Goal: Task Accomplishment & Management: Manage account settings

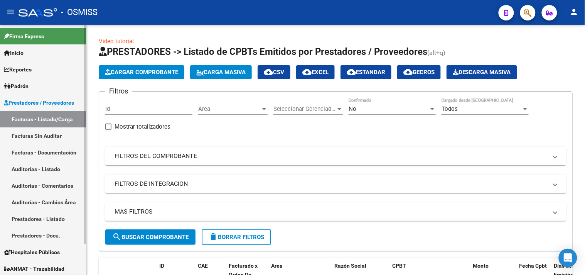
click at [54, 167] on link "Auditorías - Listado" at bounding box center [43, 168] width 86 height 17
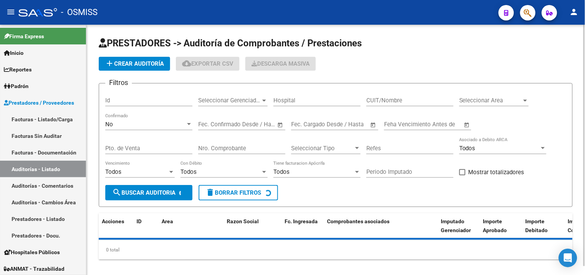
click at [243, 105] on div "Seleccionar Gerenciador Seleccionar Gerenciador" at bounding box center [232, 97] width 69 height 17
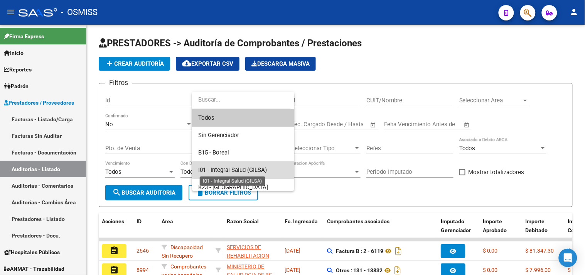
click at [260, 170] on span "I01 - Integral Salud (GILSA)" at bounding box center [232, 169] width 69 height 7
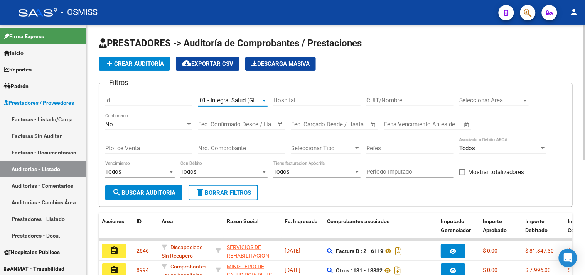
click at [476, 100] on span "Seleccionar Area" at bounding box center [490, 100] width 62 height 7
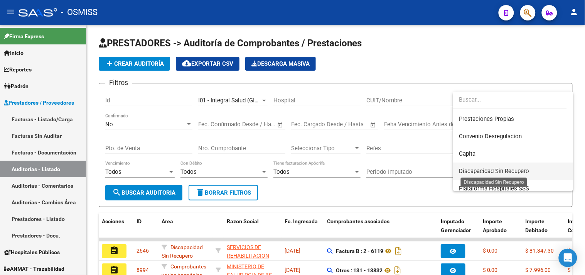
scroll to position [128, 0]
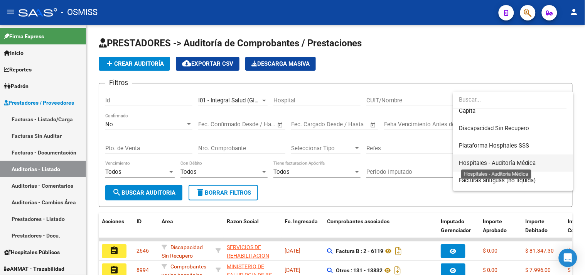
click at [499, 160] on span "Hospitales - Auditoría Médica" at bounding box center [497, 162] width 77 height 7
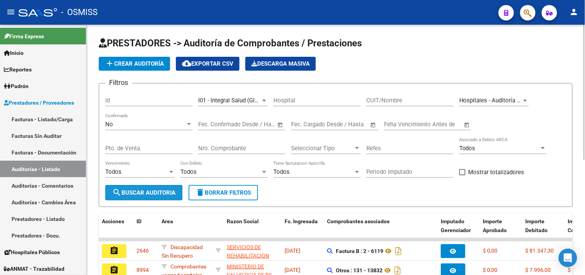
click at [143, 198] on button "search Buscar Auditoria" at bounding box center [143, 192] width 77 height 15
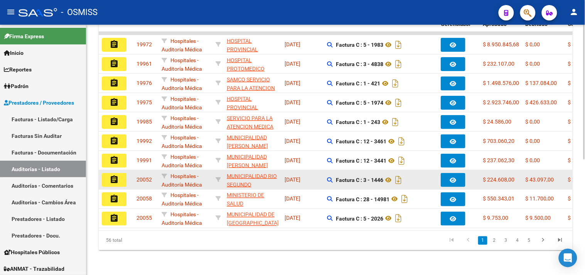
scroll to position [213, 0]
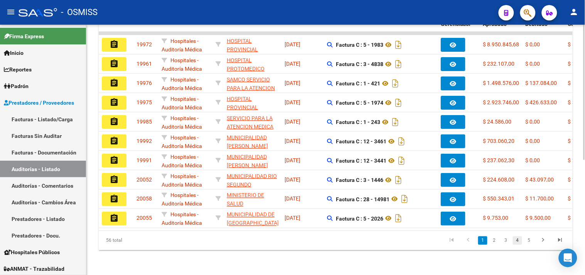
click at [518, 241] on link "4" at bounding box center [517, 240] width 9 height 8
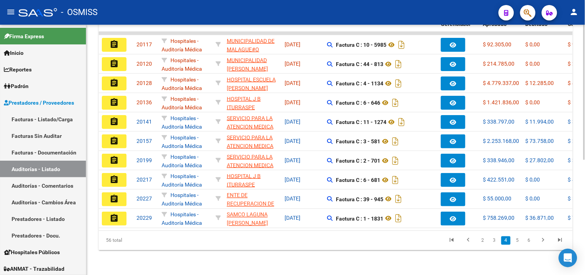
click at [524, 241] on li "6" at bounding box center [529, 240] width 12 height 13
click at [533, 241] on link "6" at bounding box center [529, 240] width 9 height 8
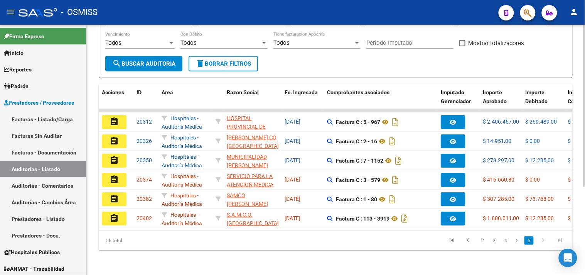
scroll to position [135, 0]
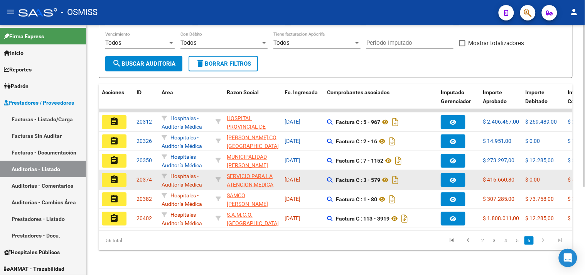
click at [114, 175] on mat-icon "assignment" at bounding box center [114, 179] width 9 height 9
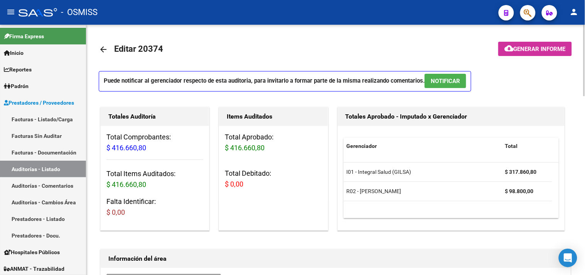
click at [450, 81] on span "NOTIFICAR" at bounding box center [445, 81] width 29 height 7
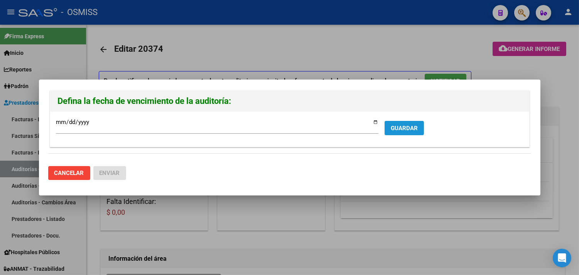
click at [401, 128] on span "GUARDAR" at bounding box center [404, 128] width 27 height 7
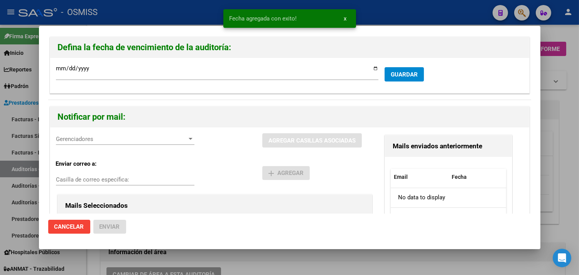
click at [88, 137] on span "Gerenciadores" at bounding box center [122, 138] width 132 height 7
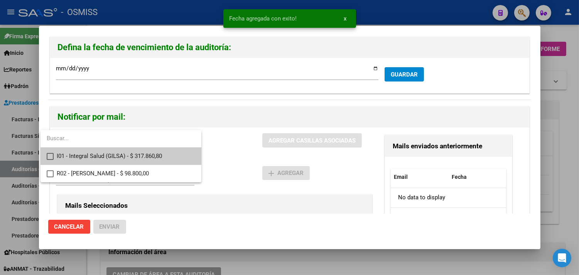
click at [118, 154] on span "I01 - Integral Salud (GILSA) - $ 317.860,80" at bounding box center [126, 155] width 138 height 17
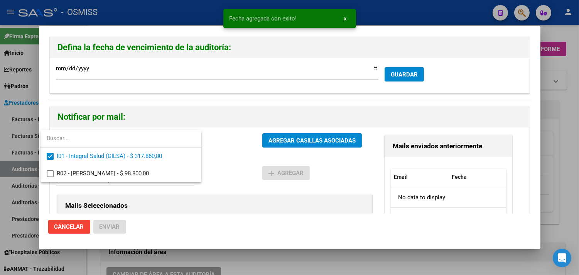
click at [164, 209] on div at bounding box center [289, 137] width 579 height 275
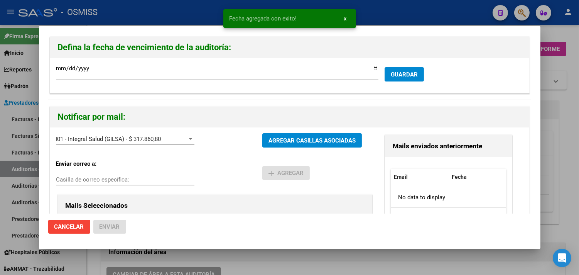
click at [139, 179] on input "Casilla de correo específica:" at bounding box center [125, 179] width 138 height 7
paste input "[PERSON_NAME][EMAIL_ADDRESS][DOMAIN_NAME]"
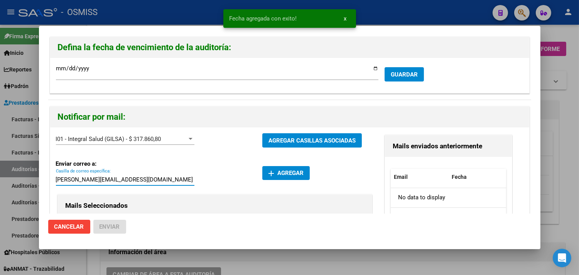
type input "[PERSON_NAME][EMAIL_ADDRESS][DOMAIN_NAME]"
click at [276, 174] on span "add Agregar" at bounding box center [285, 172] width 35 height 7
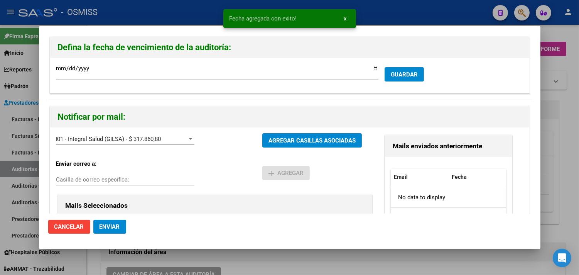
click at [113, 226] on span "Enviar" at bounding box center [110, 226] width 20 height 7
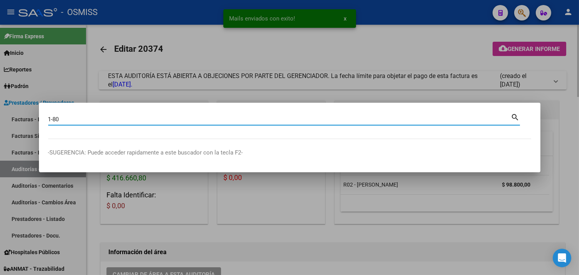
type input "1-80"
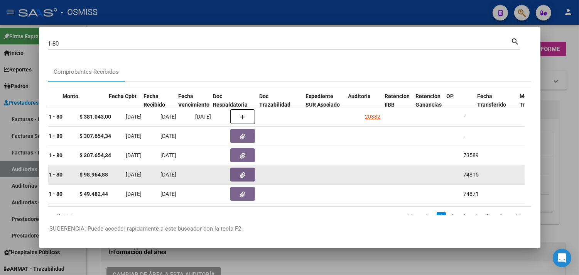
scroll to position [0, 311]
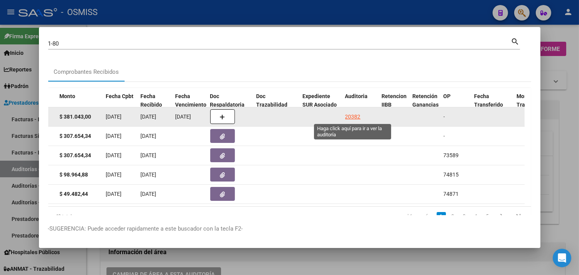
click at [351, 114] on div "20382" at bounding box center [352, 116] width 15 height 9
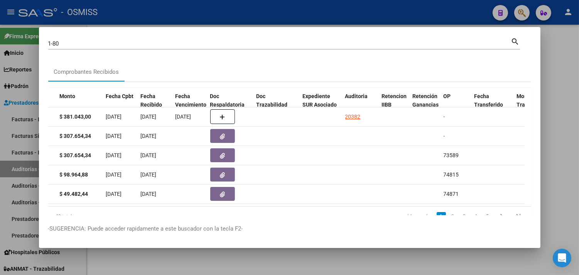
click at [569, 106] on div at bounding box center [289, 137] width 579 height 275
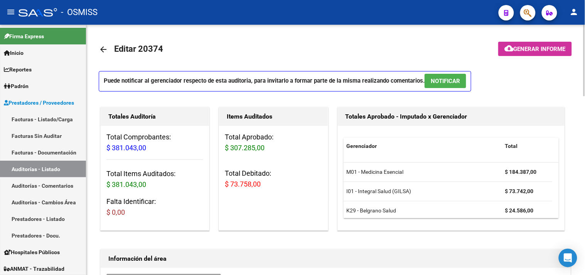
click at [454, 82] on span "NOTIFICAR" at bounding box center [445, 81] width 29 height 7
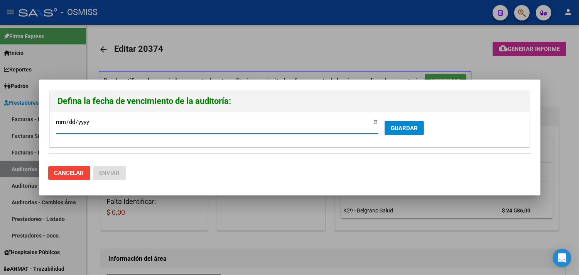
type input "[DATE]"
click at [391, 128] on span "GUARDAR" at bounding box center [404, 128] width 27 height 7
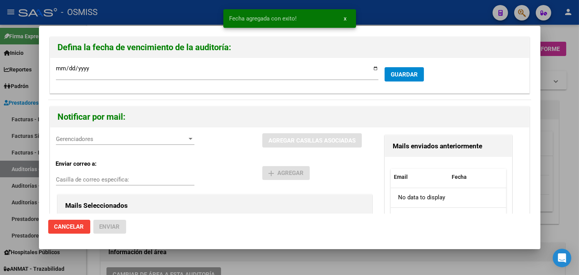
click at [100, 139] on span "Gerenciadores" at bounding box center [122, 138] width 132 height 7
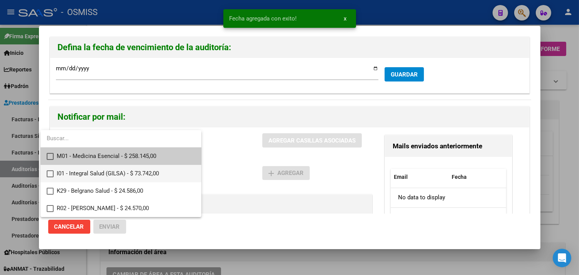
click at [106, 177] on span "I01 - Integral Salud (GILSA) - $ 73.742,00" at bounding box center [126, 173] width 138 height 17
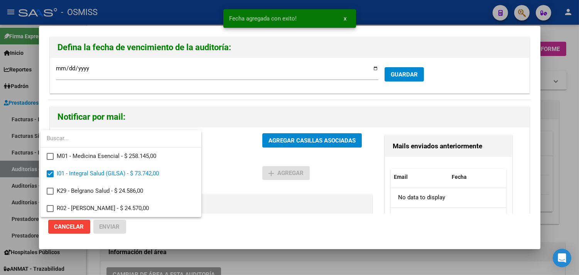
click at [247, 197] on div at bounding box center [289, 137] width 579 height 275
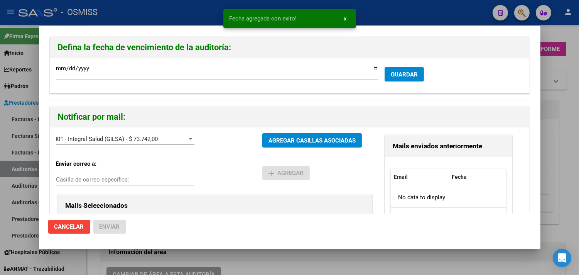
click at [87, 179] on input "Casilla de correo específica:" at bounding box center [125, 179] width 138 height 7
paste input "[PERSON_NAME][EMAIL_ADDRESS][DOMAIN_NAME]"
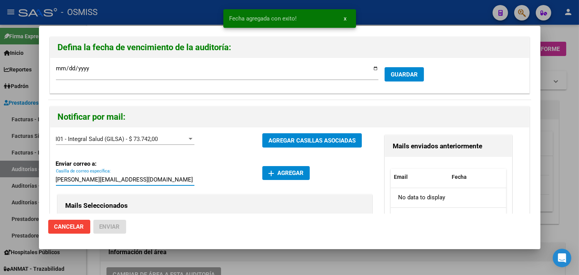
type input "[PERSON_NAME][EMAIL_ADDRESS][DOMAIN_NAME]"
click at [295, 178] on button "add Agregar" at bounding box center [285, 173] width 47 height 14
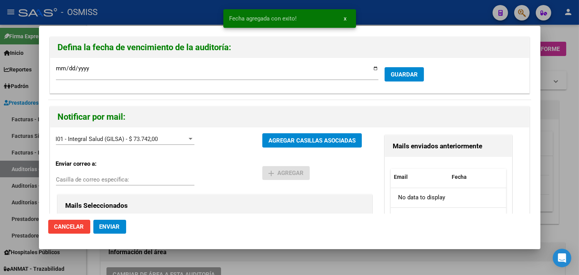
click at [115, 225] on span "Enviar" at bounding box center [110, 226] width 20 height 7
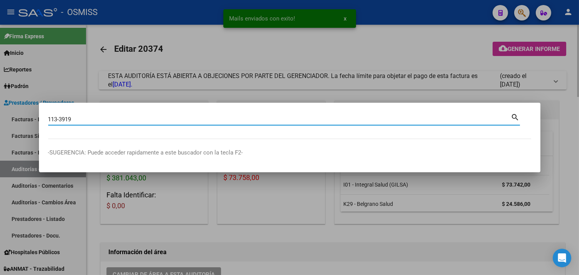
type input "113-3919"
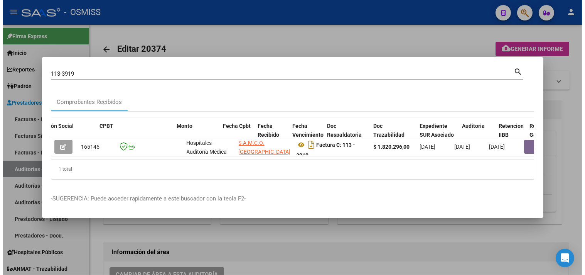
scroll to position [0, 209]
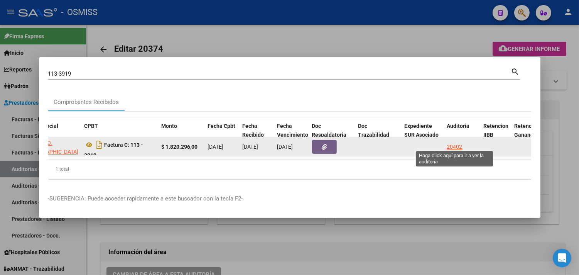
click at [455, 142] on div "20402" at bounding box center [454, 146] width 15 height 9
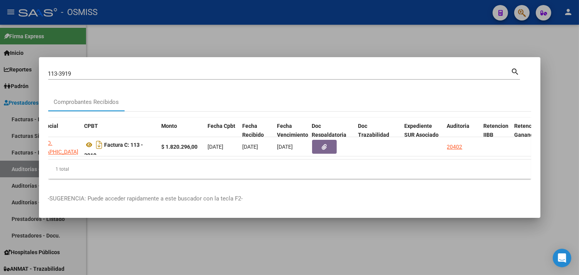
click at [567, 99] on div at bounding box center [289, 137] width 579 height 275
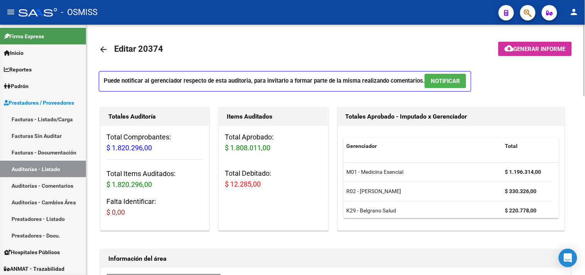
click at [442, 82] on span "NOTIFICAR" at bounding box center [445, 81] width 29 height 7
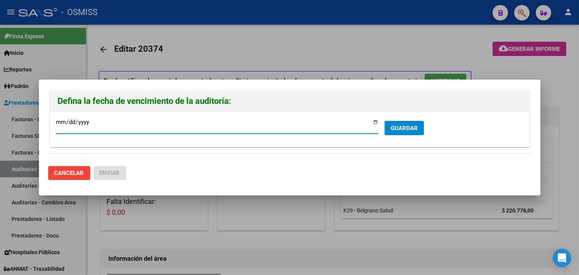
click at [405, 133] on button "GUARDAR" at bounding box center [404, 128] width 39 height 14
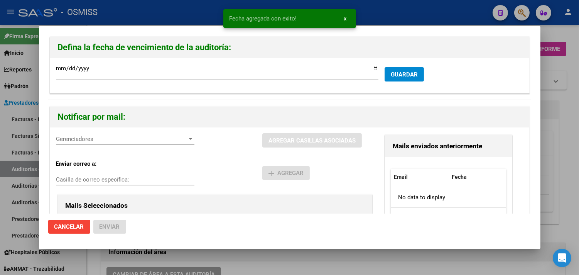
click at [130, 142] on span "Gerenciadores" at bounding box center [122, 138] width 132 height 7
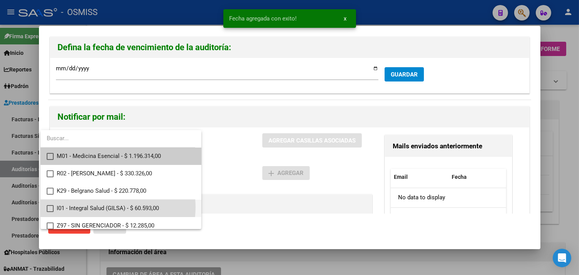
click at [103, 207] on span "I01 - Integral Salud (GILSA) - $ 60.593,00" at bounding box center [126, 207] width 138 height 17
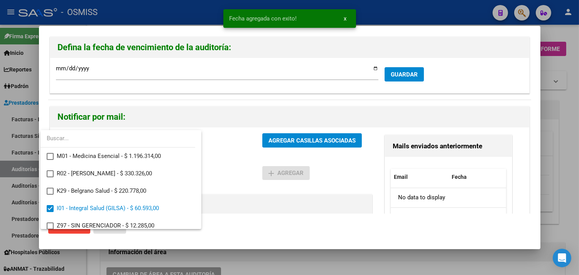
drag, startPoint x: 258, startPoint y: 192, endPoint x: 194, endPoint y: 189, distance: 63.7
click at [258, 192] on div at bounding box center [289, 137] width 579 height 275
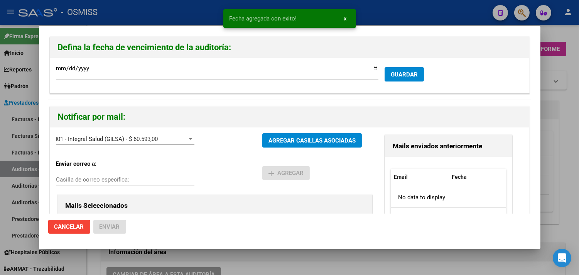
click at [150, 182] on input "Casilla de correo específica:" at bounding box center [125, 179] width 138 height 7
paste input "[PERSON_NAME][EMAIL_ADDRESS][DOMAIN_NAME]"
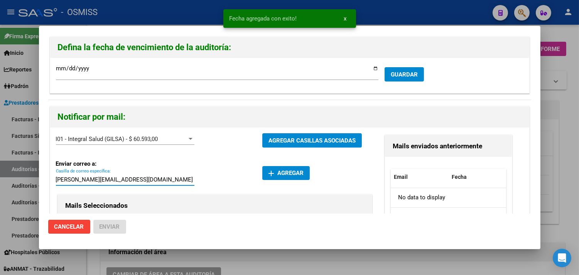
type input "[PERSON_NAME][EMAIL_ADDRESS][DOMAIN_NAME]"
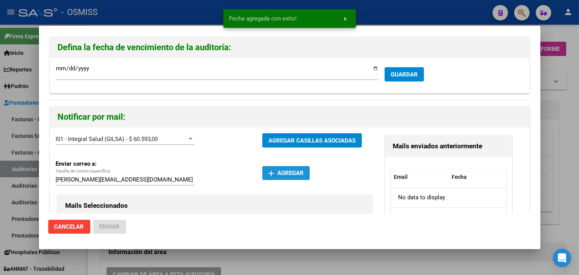
click at [286, 172] on span "add Agregar" at bounding box center [285, 172] width 35 height 7
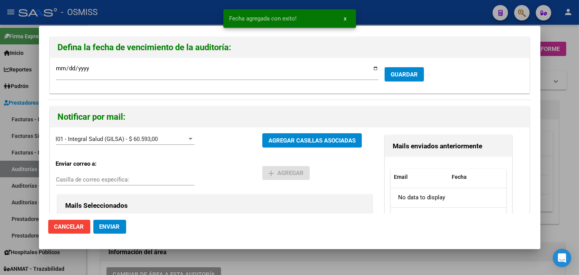
click at [111, 225] on span "Enviar" at bounding box center [110, 226] width 20 height 7
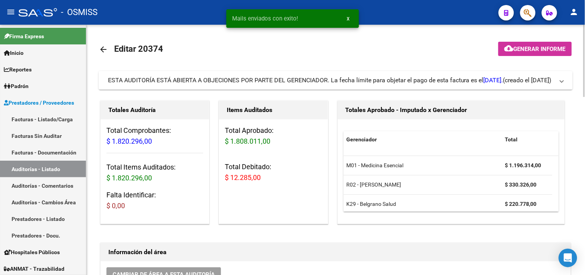
click at [570, 118] on div "Totales Aprobado - Imputado x Gerenciador Gerenciador Total M01 - Medicina Esen…" at bounding box center [454, 162] width 237 height 127
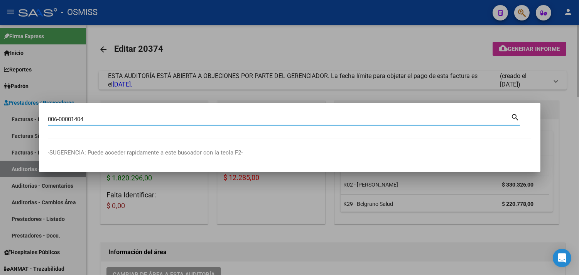
type input "006-00001404"
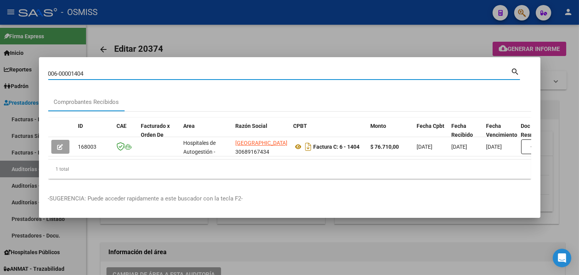
click at [232, 35] on div at bounding box center [289, 137] width 579 height 275
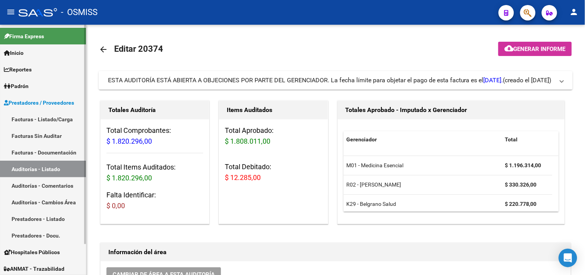
click at [66, 112] on link "Facturas - Listado/Carga" at bounding box center [43, 119] width 86 height 17
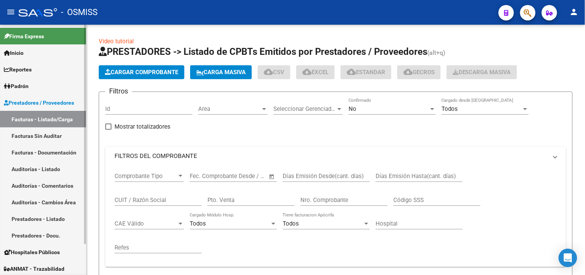
click at [62, 114] on link "Facturas - Listado/Carga" at bounding box center [43, 119] width 86 height 17
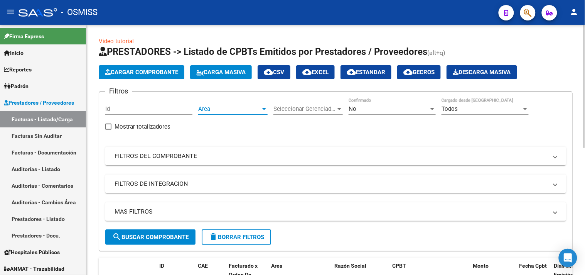
click at [258, 107] on span "Area" at bounding box center [229, 108] width 62 height 7
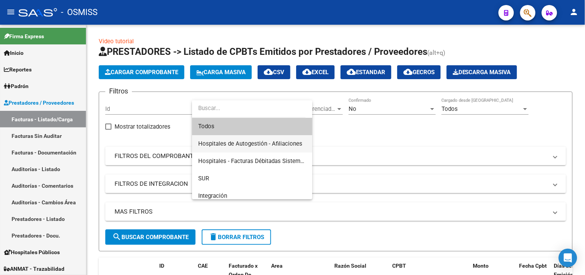
click at [259, 141] on span "Hospitales de Autogestión - Afiliaciones" at bounding box center [250, 143] width 104 height 7
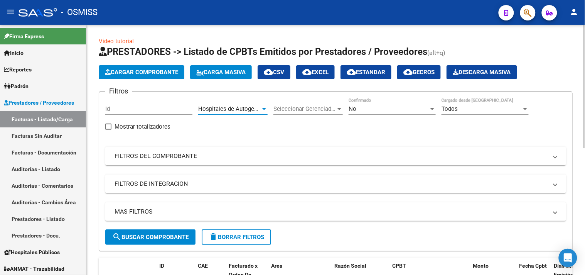
click at [390, 110] on div "No" at bounding box center [389, 108] width 80 height 7
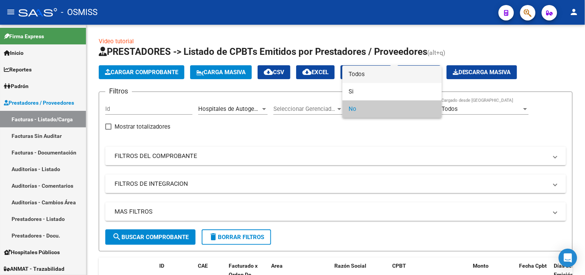
drag, startPoint x: 364, startPoint y: 74, endPoint x: 356, endPoint y: 94, distance: 22.3
click at [364, 74] on span "Todos" at bounding box center [392, 74] width 87 height 17
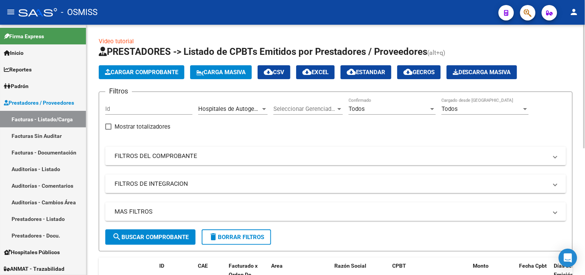
click at [305, 215] on mat-panel-title "MAS FILTROS" at bounding box center [331, 211] width 433 height 8
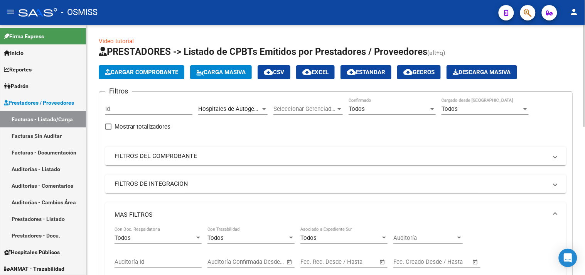
scroll to position [86, 0]
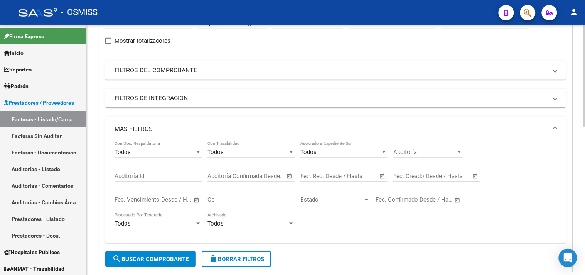
click at [436, 177] on input "text" at bounding box center [450, 175] width 37 height 7
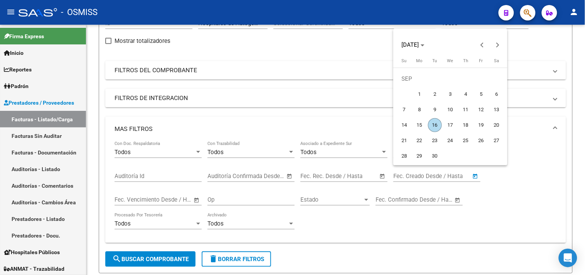
click at [437, 126] on span "16" at bounding box center [435, 125] width 14 height 14
type input "[DATE]"
click at [437, 126] on span "16" at bounding box center [435, 125] width 14 height 14
type input "[DATE]"
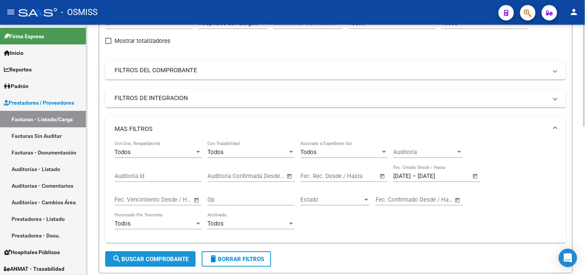
click at [179, 262] on span "search Buscar Comprobante" at bounding box center [150, 258] width 76 height 7
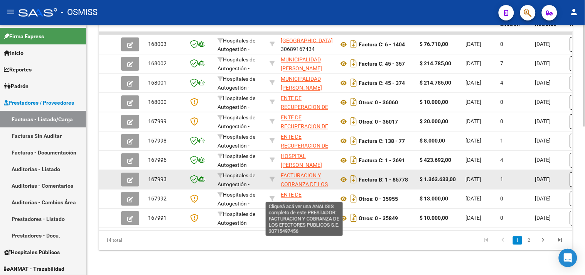
scroll to position [27, 0]
